Goal: Information Seeking & Learning: Learn about a topic

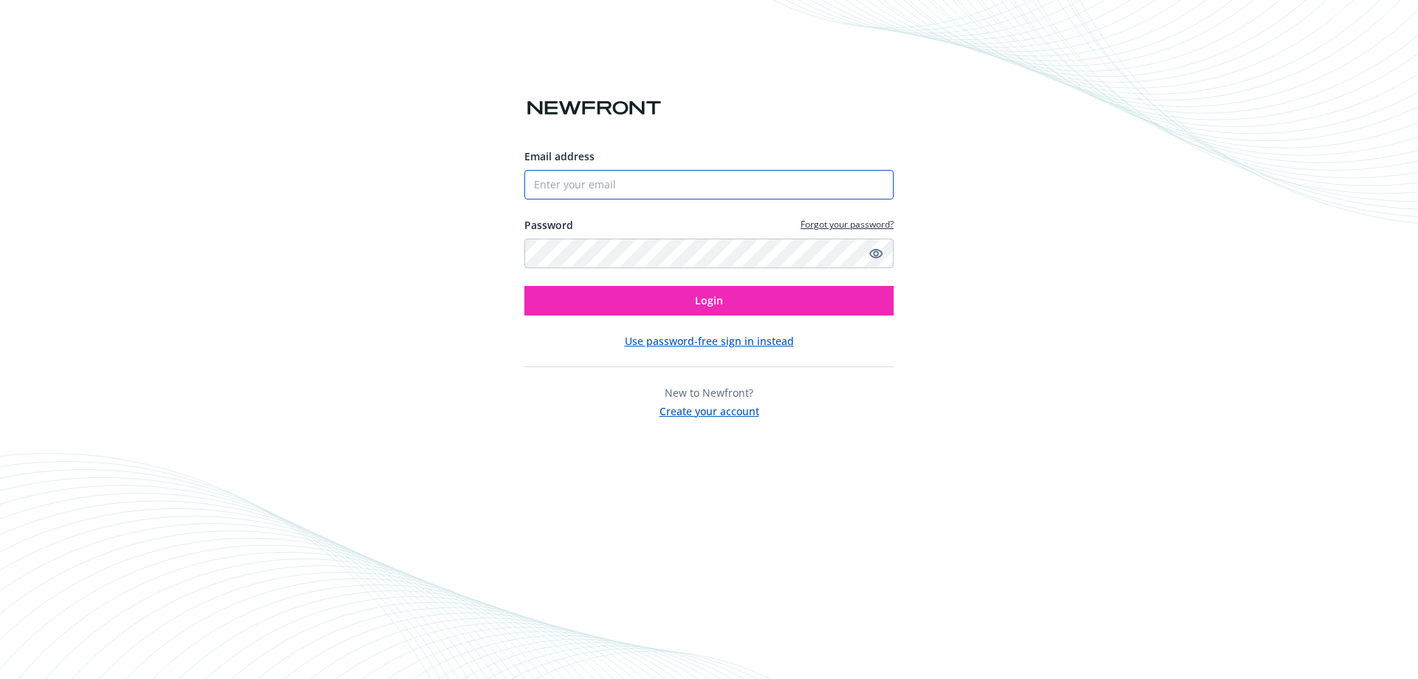
click at [725, 187] on input "Email address" at bounding box center [708, 185] width 369 height 30
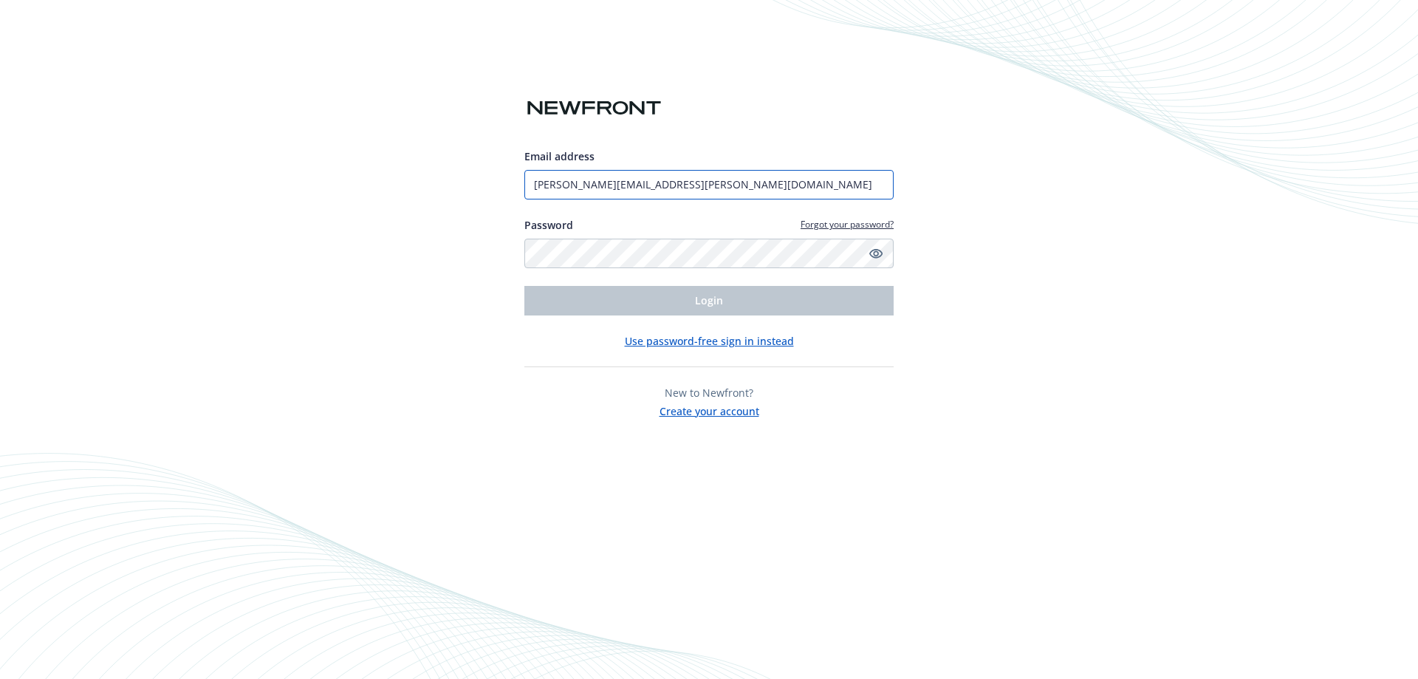
type input "[PERSON_NAME][EMAIL_ADDRESS][PERSON_NAME][DOMAIN_NAME]"
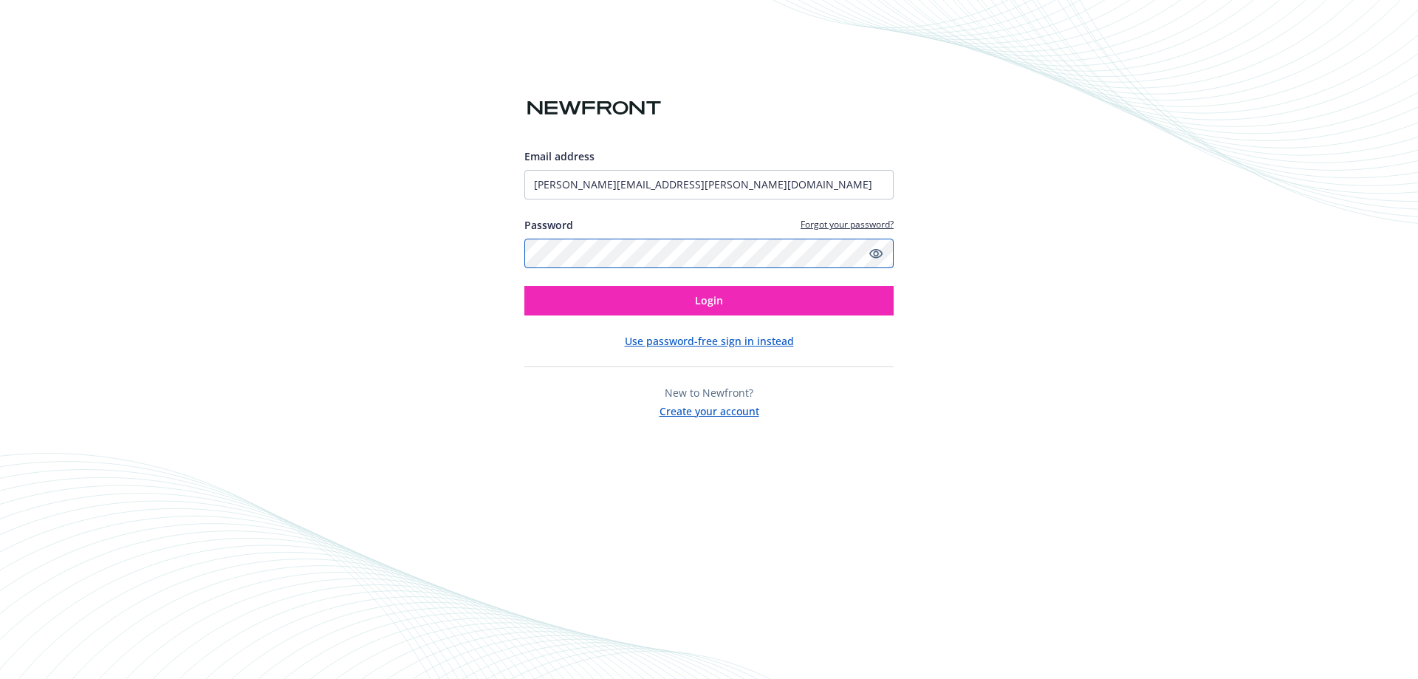
click at [524, 286] on button "Login" at bounding box center [708, 301] width 369 height 30
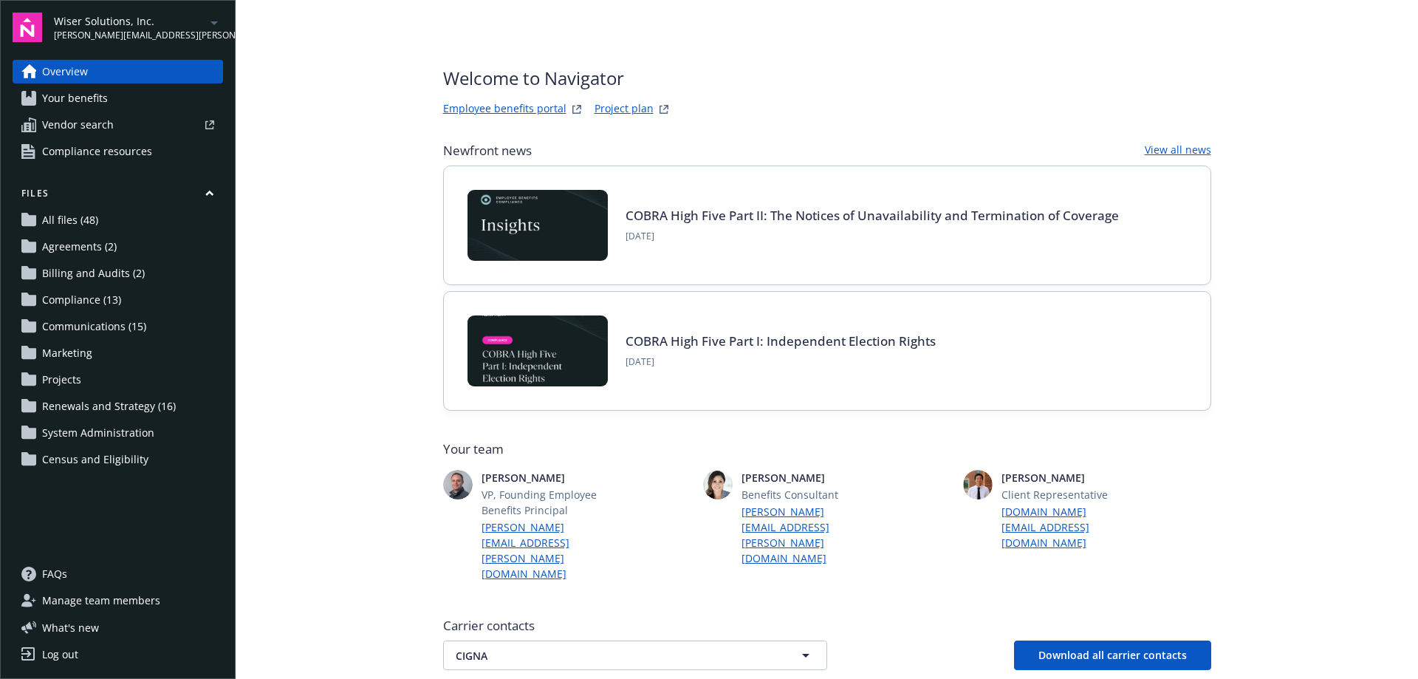
click at [112, 24] on span "Wiser Solutions, Inc." at bounding box center [129, 21] width 151 height 16
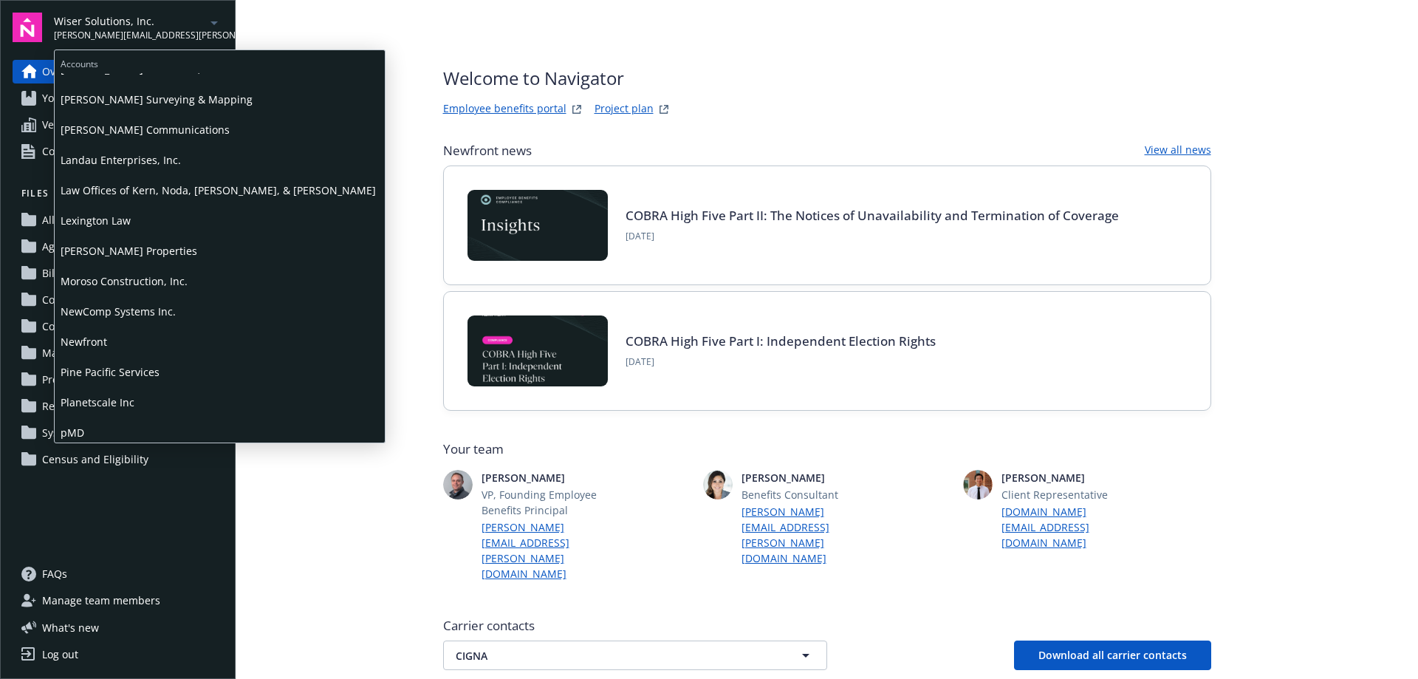
scroll to position [369, 0]
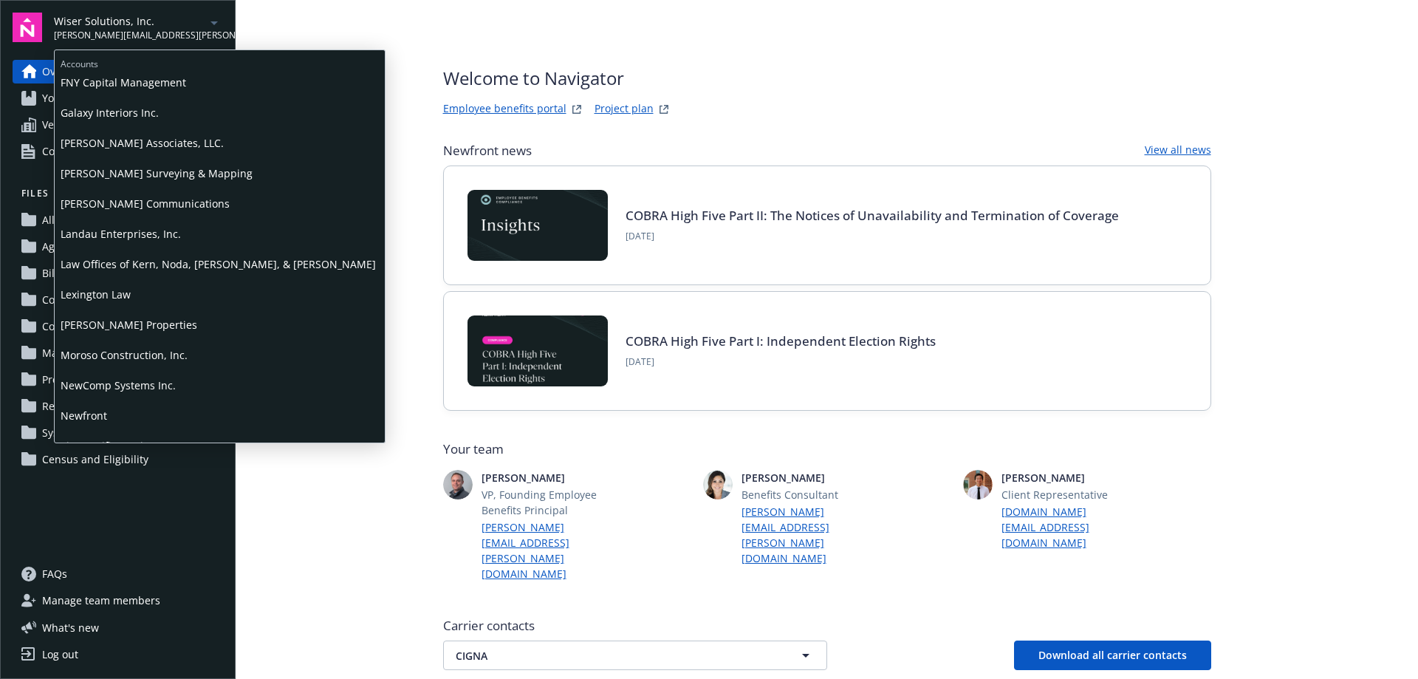
click at [130, 200] on span "[PERSON_NAME] Communications" at bounding box center [220, 203] width 318 height 30
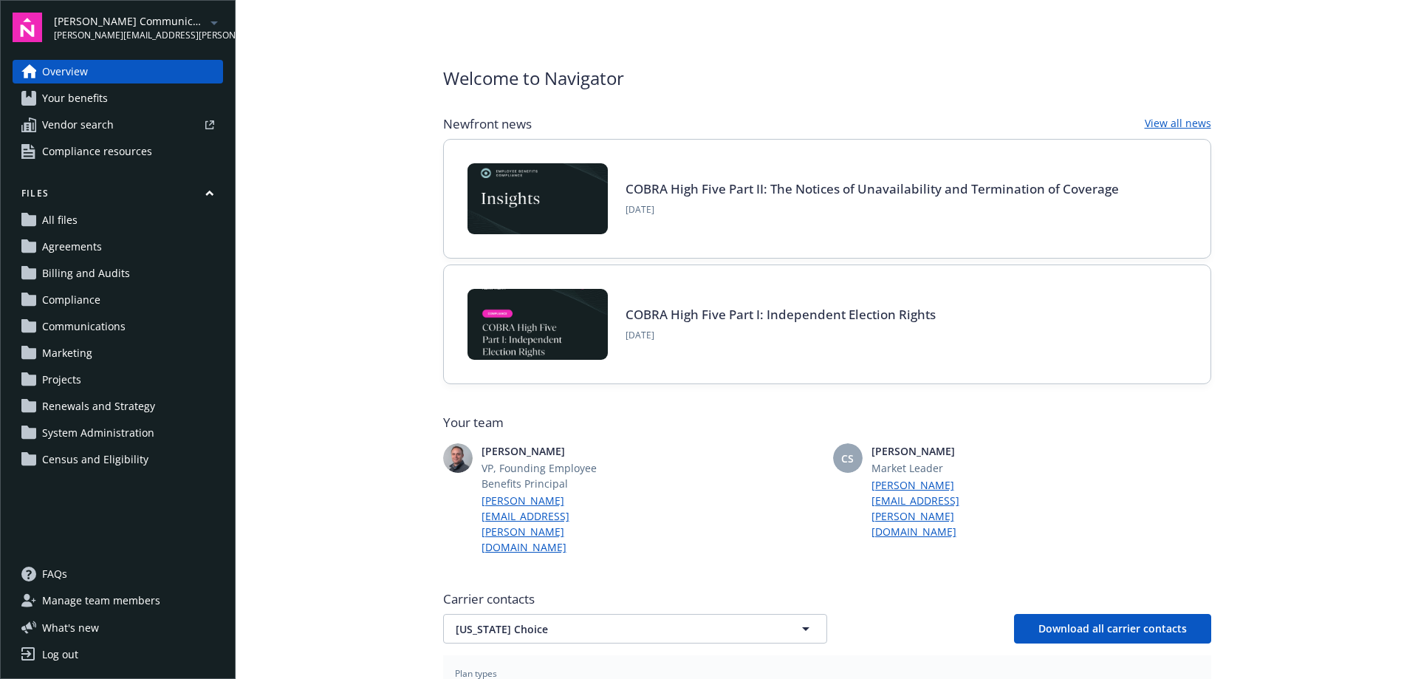
click at [99, 102] on span "Your benefits" at bounding box center [75, 98] width 66 height 24
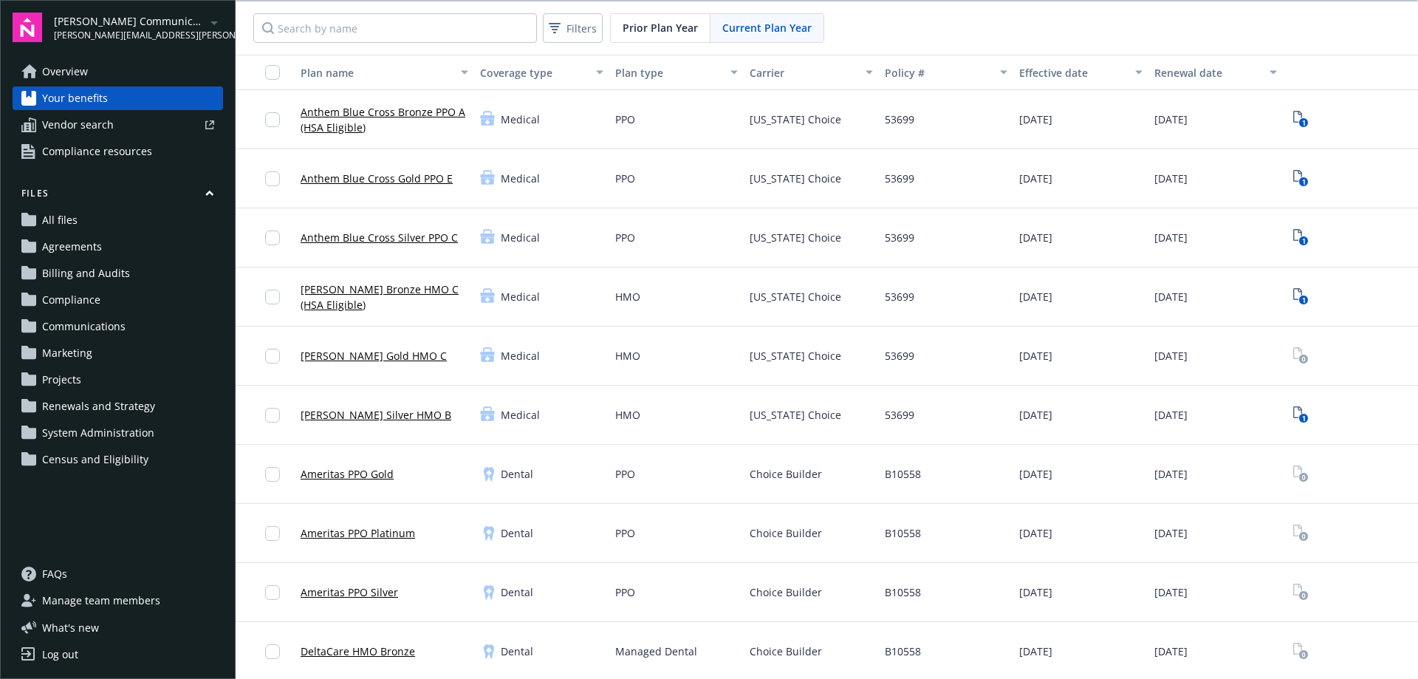
click at [91, 69] on link "Overview" at bounding box center [118, 72] width 211 height 24
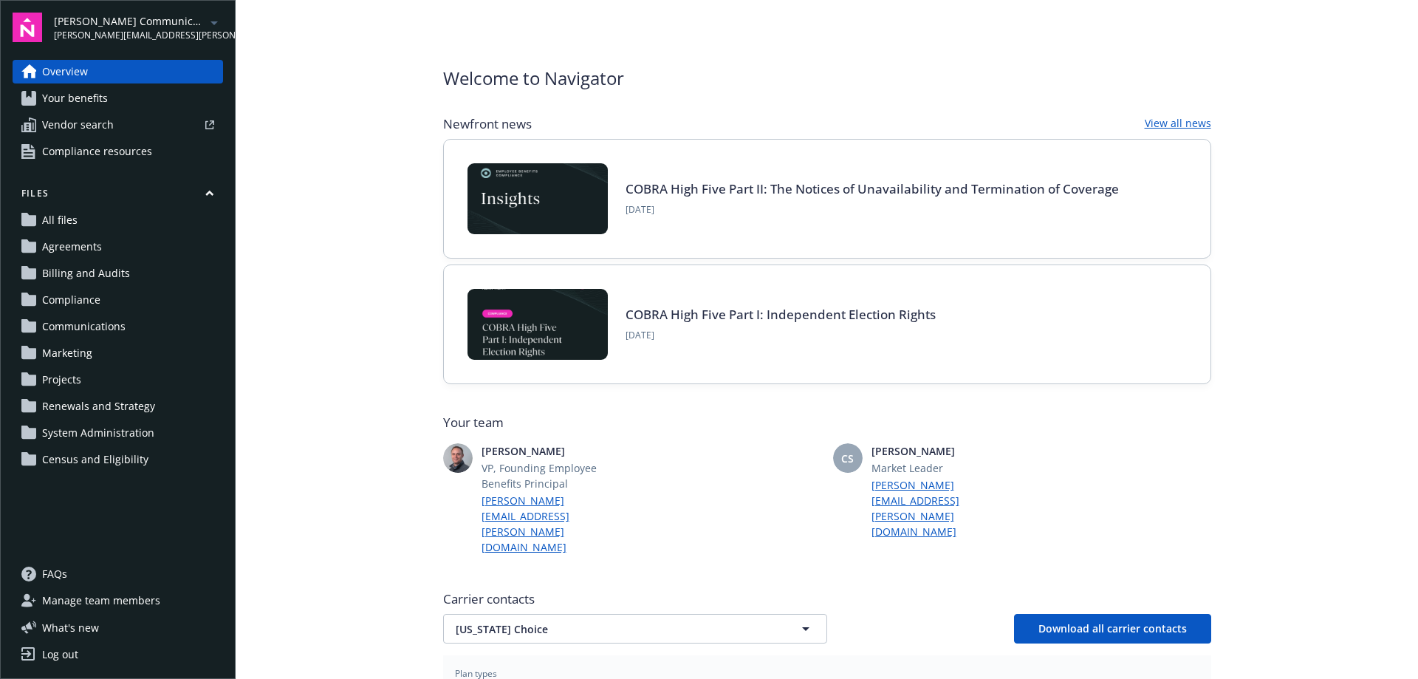
click at [87, 101] on span "Your benefits" at bounding box center [75, 98] width 66 height 24
